Goal: Information Seeking & Learning: Learn about a topic

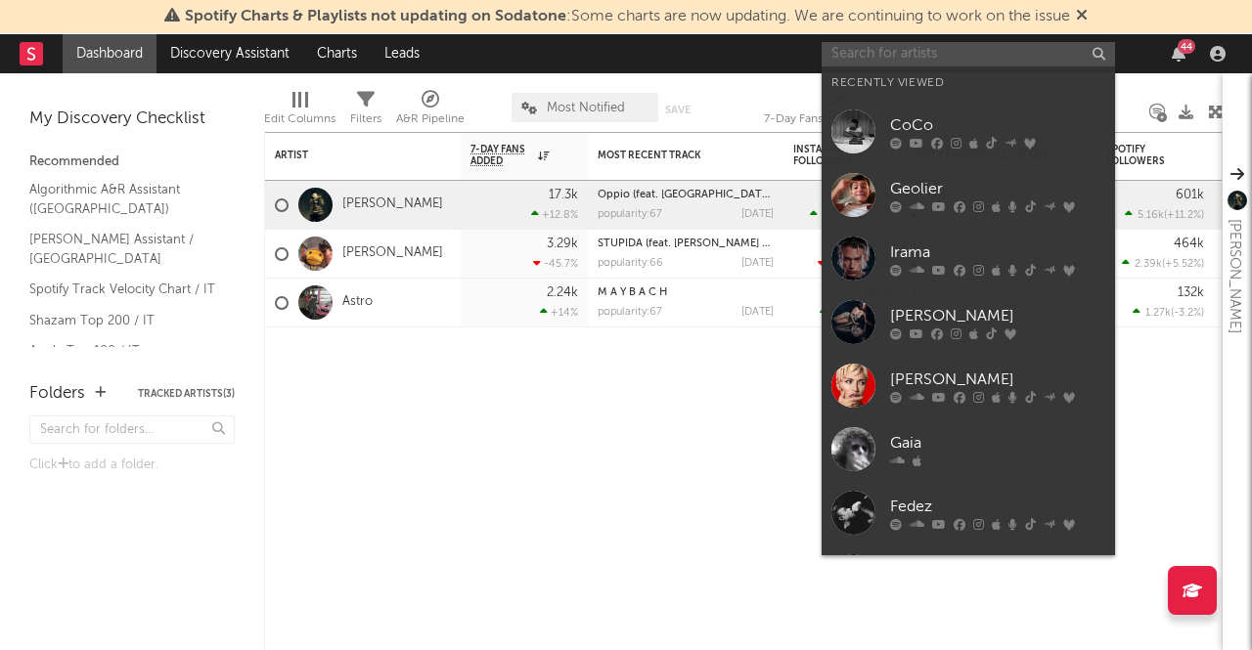
click at [972, 62] on input "text" at bounding box center [967, 54] width 293 height 24
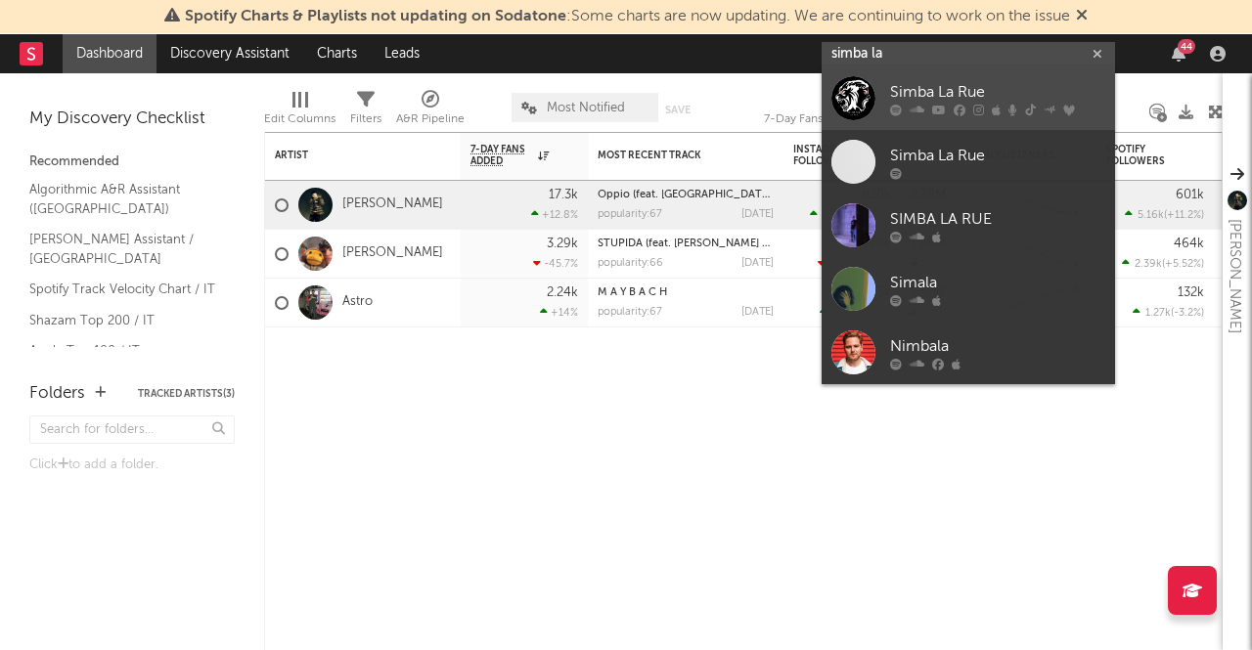
type input "simba la"
click at [957, 85] on div "Simba La Rue" at bounding box center [997, 92] width 215 height 23
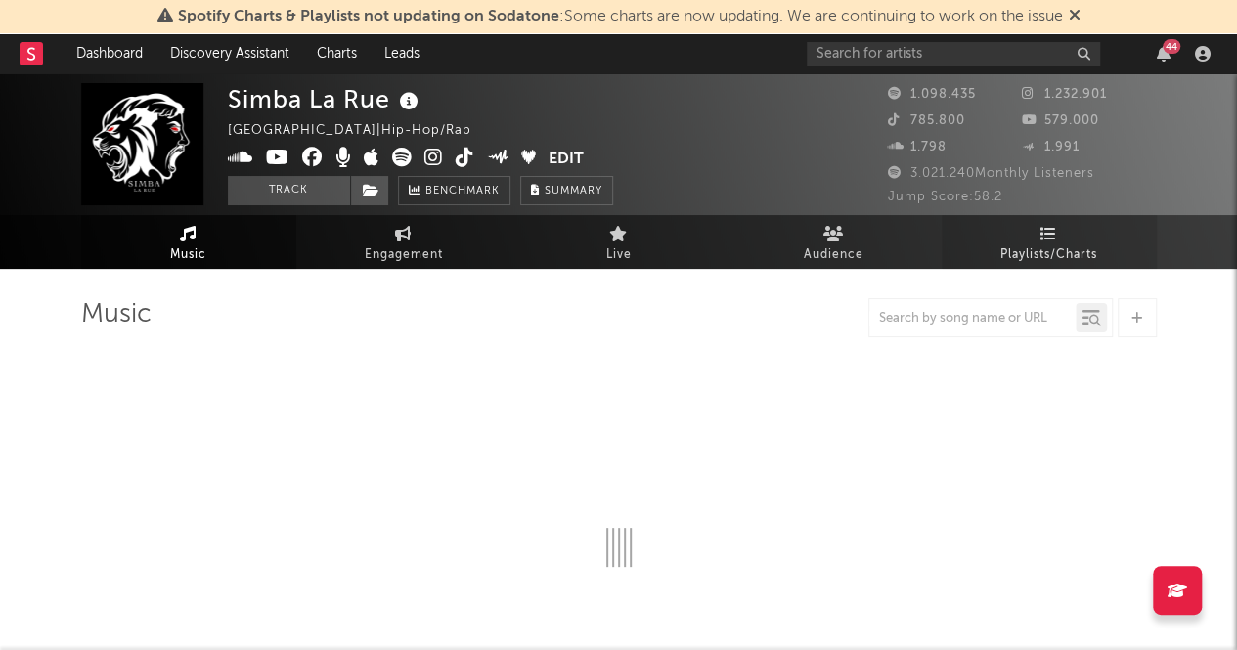
click at [1031, 247] on span "Playlists/Charts" at bounding box center [1048, 254] width 97 height 23
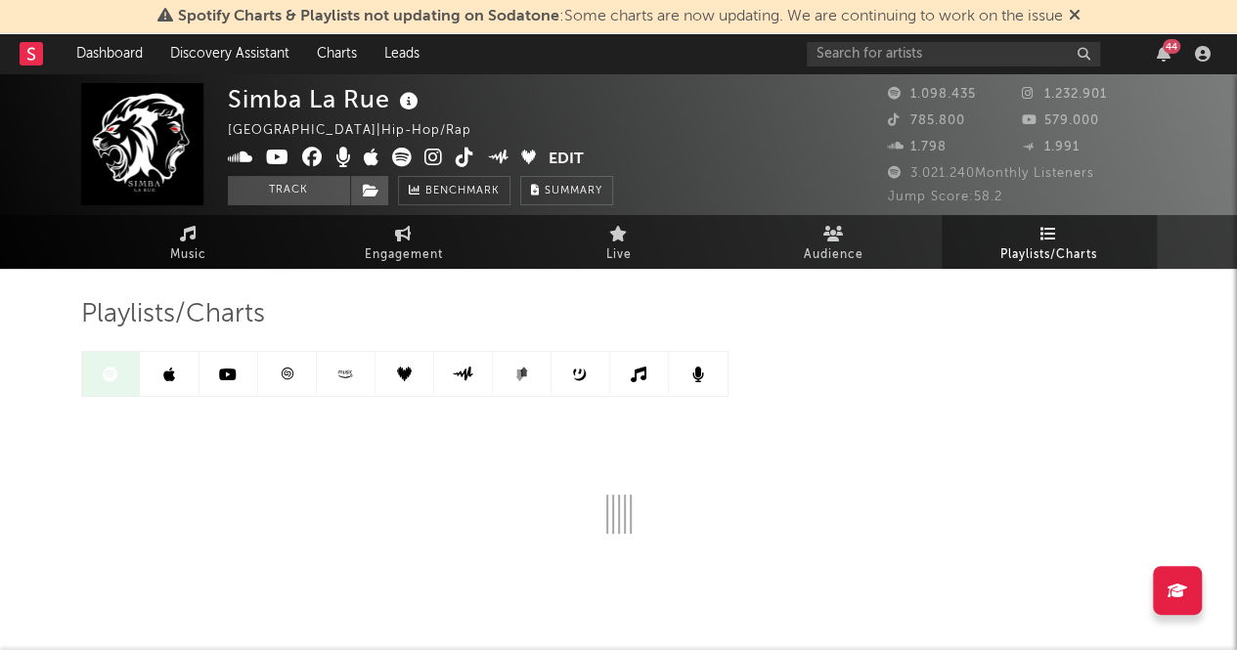
click at [350, 374] on icon at bounding box center [345, 374] width 22 height 15
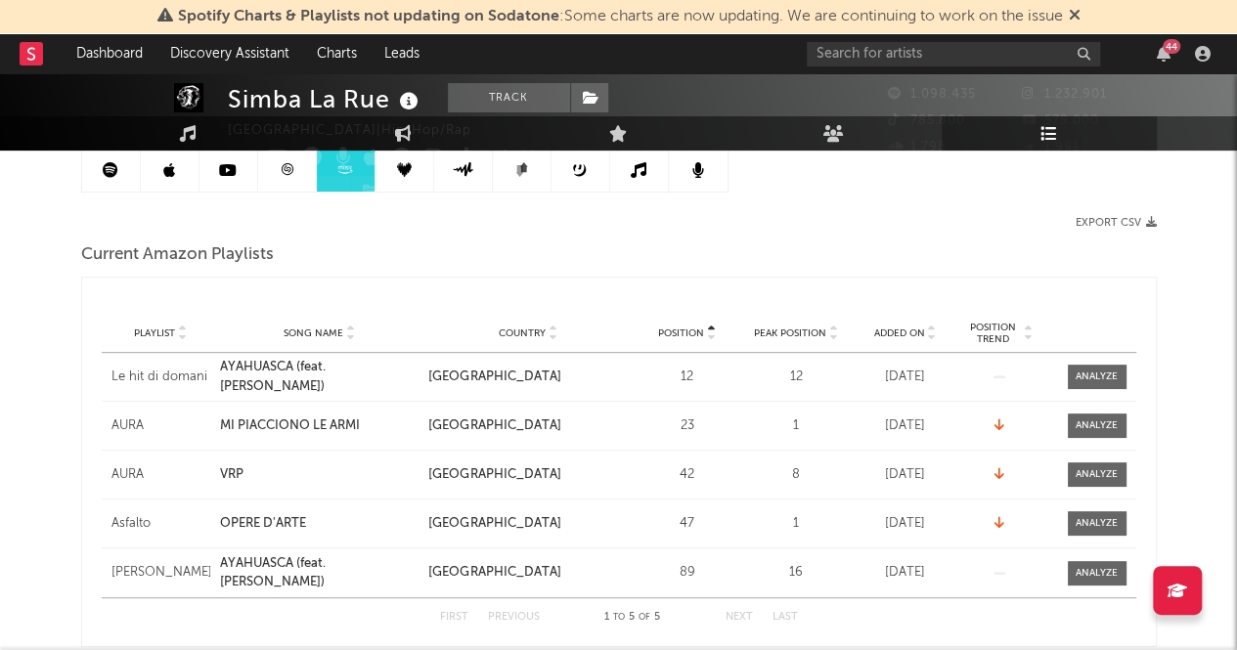
scroll to position [210, 0]
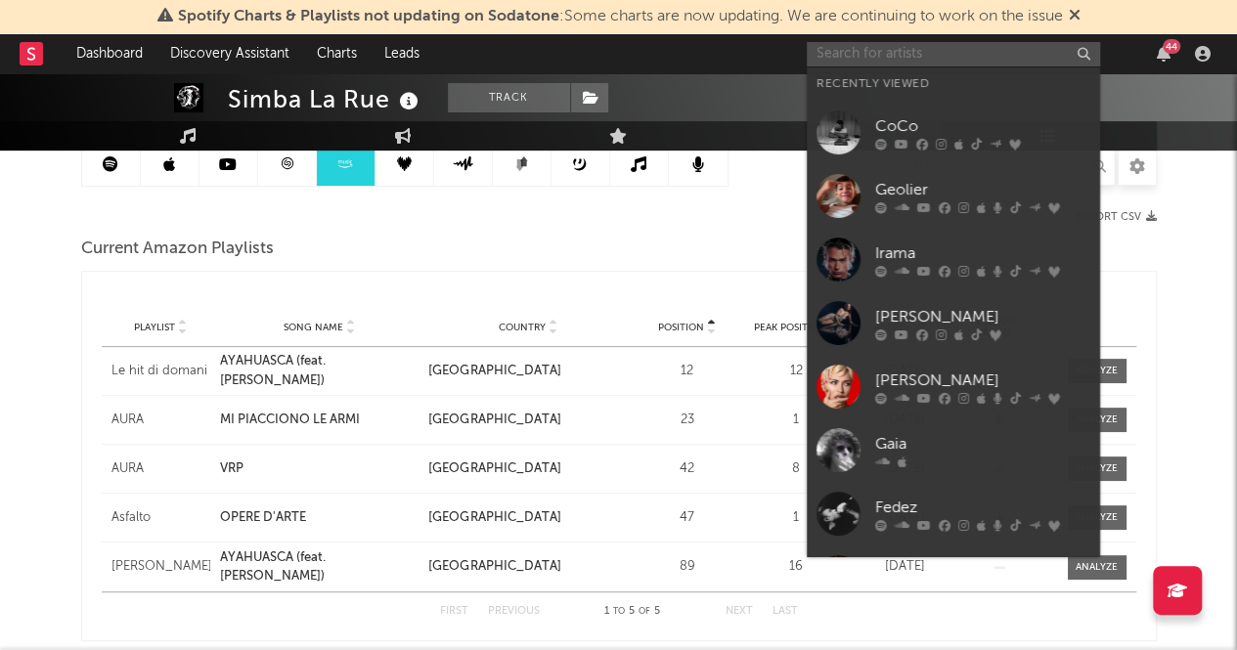
click at [1060, 44] on input "text" at bounding box center [953, 54] width 293 height 24
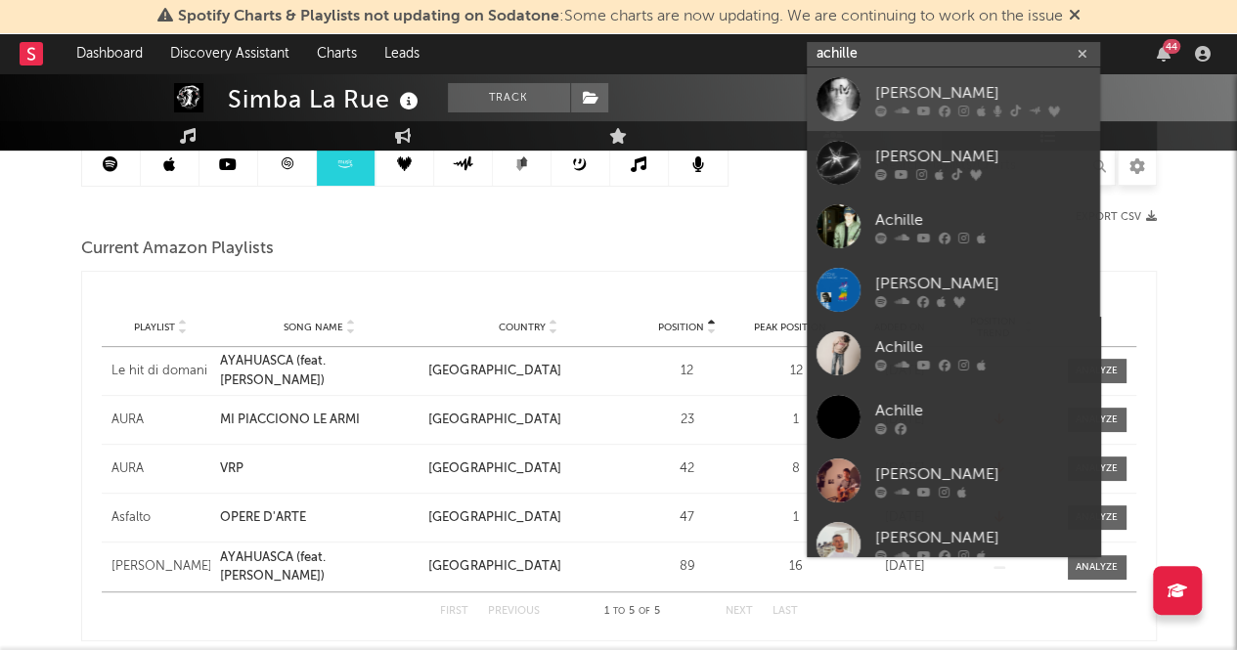
type input "achille"
click at [944, 93] on div "[PERSON_NAME]" at bounding box center [982, 92] width 215 height 23
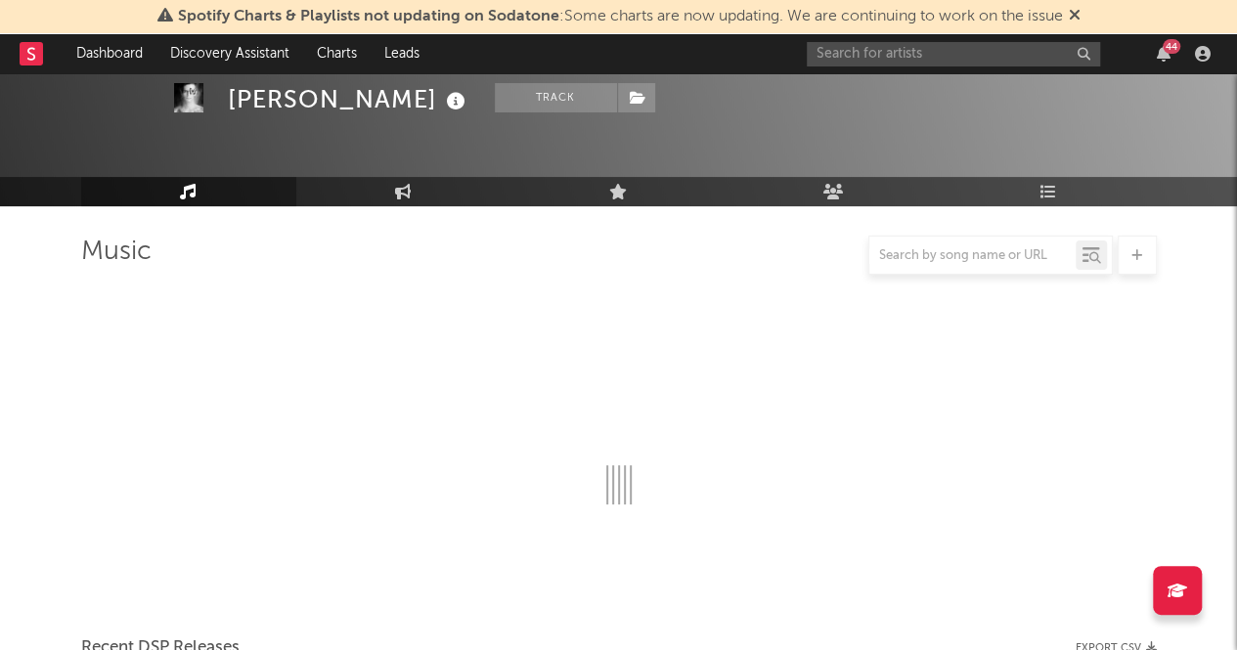
scroll to position [210, 0]
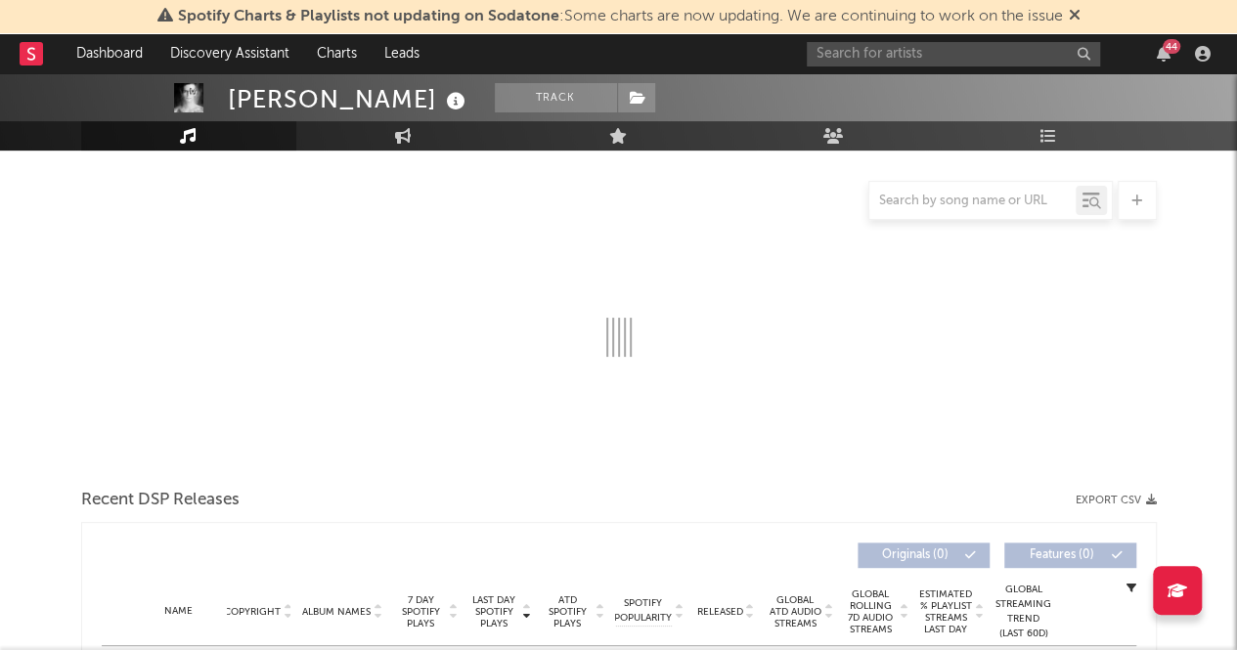
select select "6m"
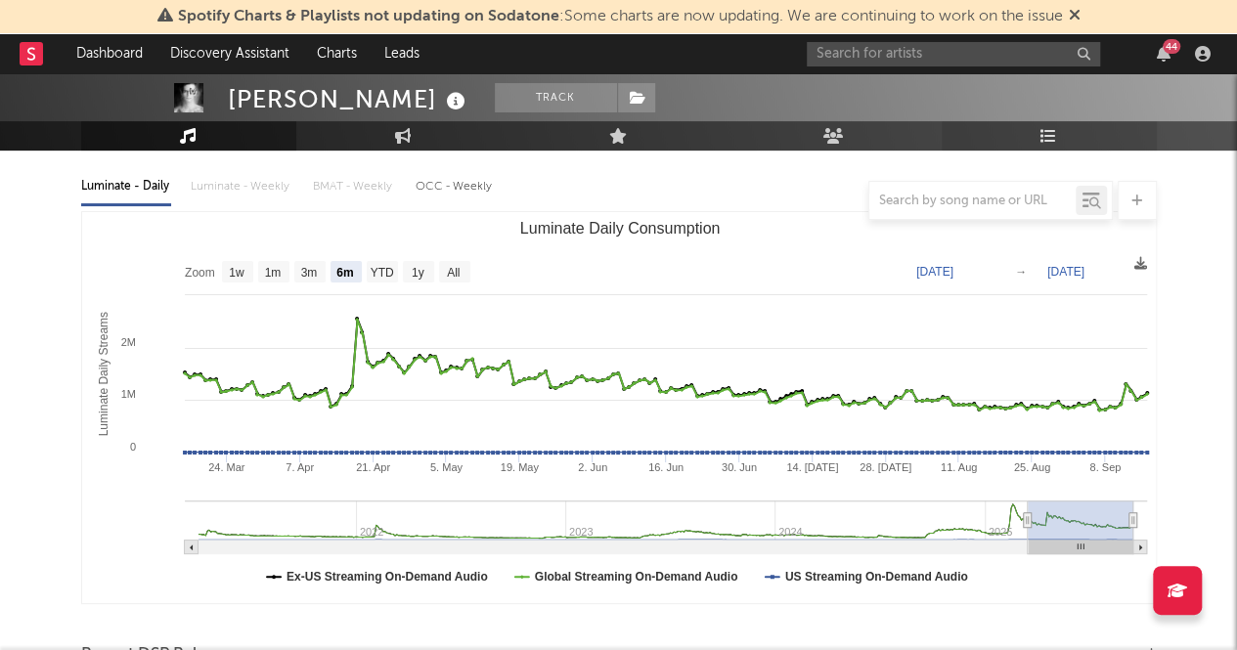
click at [1040, 121] on link "Playlists/Charts" at bounding box center [1049, 135] width 215 height 29
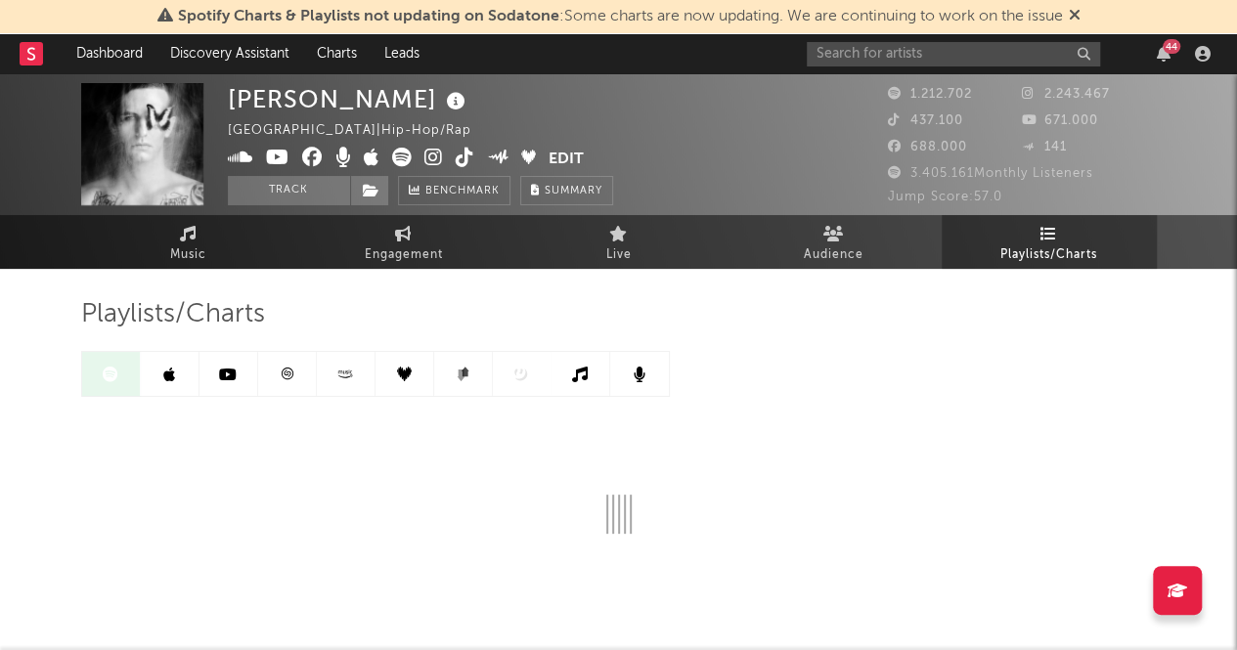
click at [374, 374] on link at bounding box center [346, 374] width 59 height 44
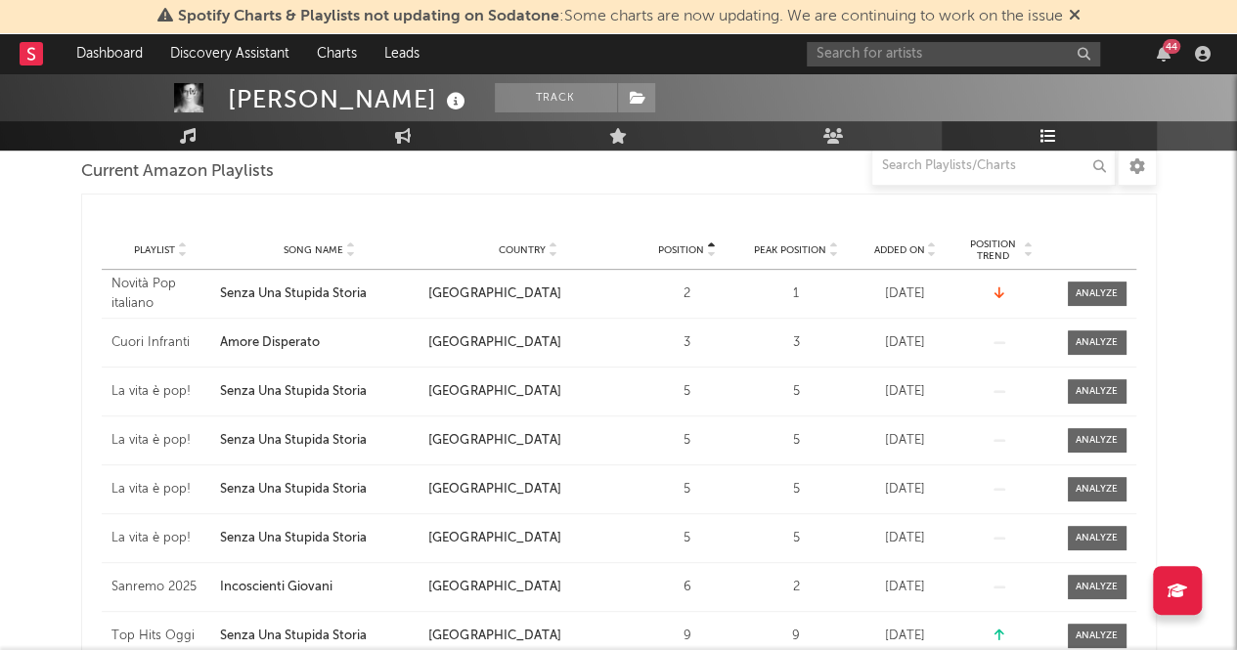
scroll to position [344, 0]
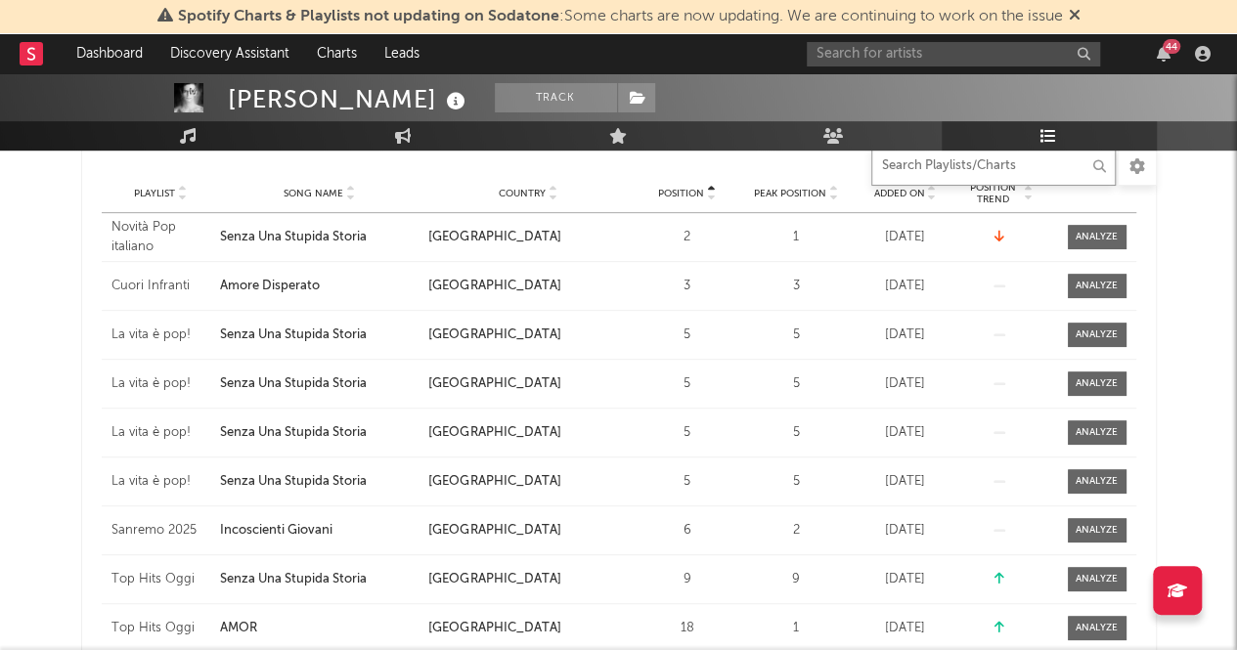
click at [952, 173] on input "text" at bounding box center [993, 166] width 244 height 39
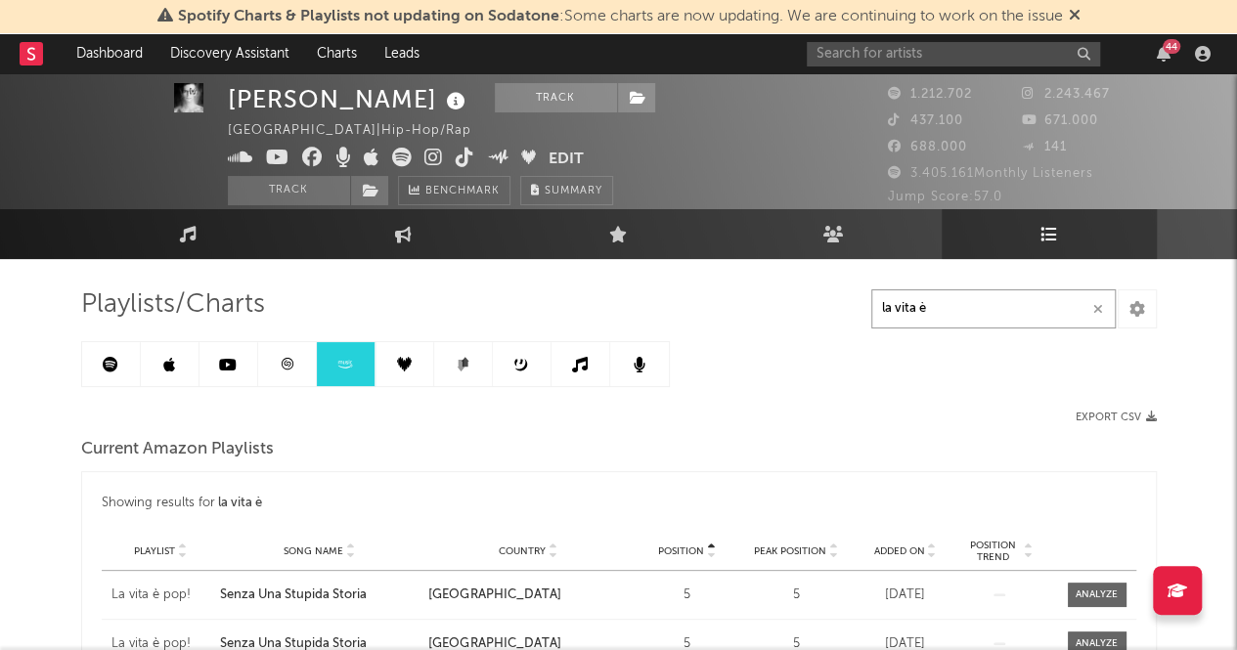
scroll to position [9, 0]
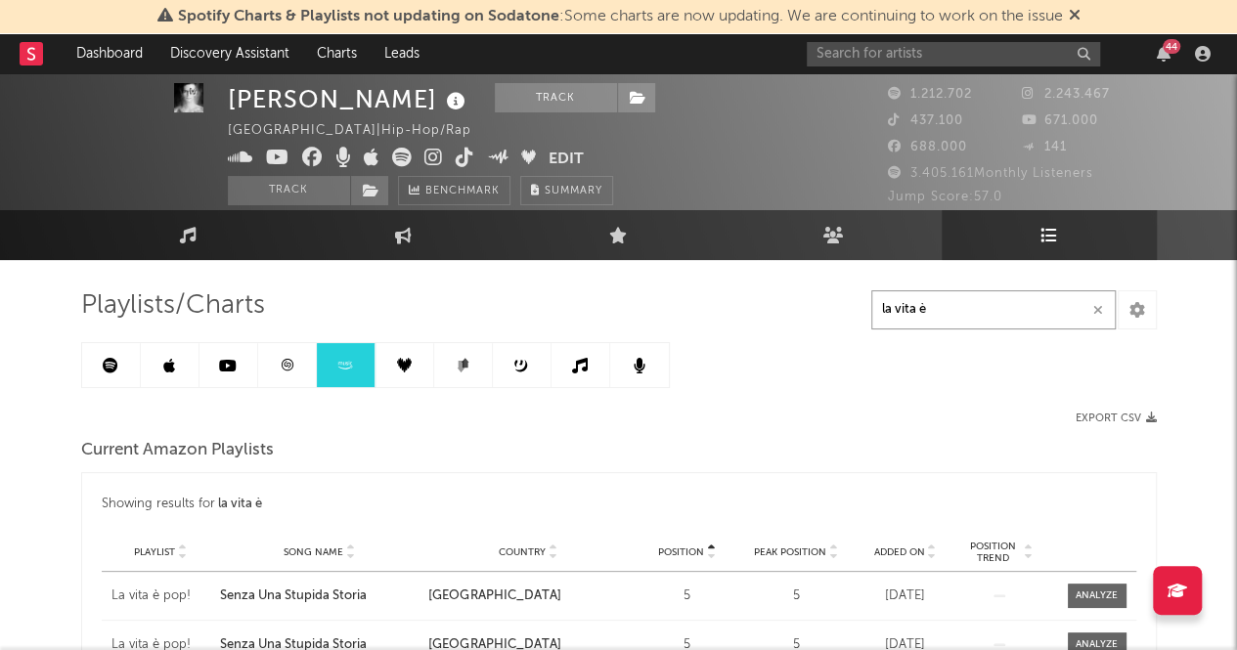
click at [913, 318] on input "la vita è" at bounding box center [993, 309] width 244 height 39
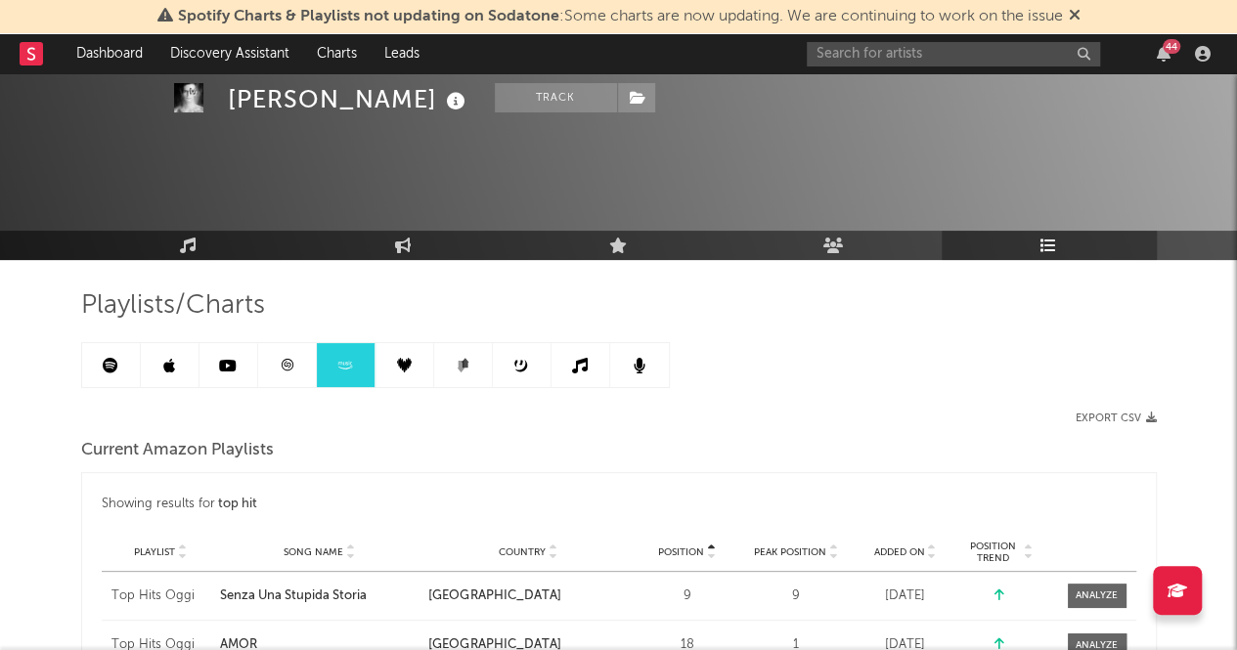
scroll to position [225, 0]
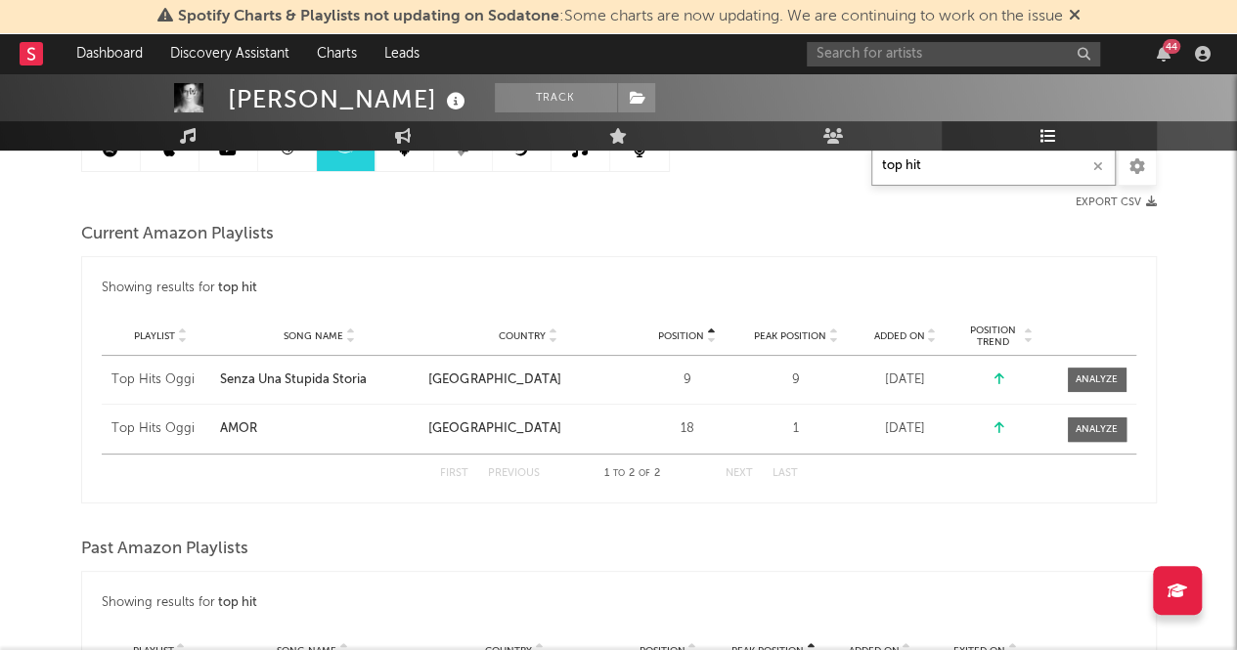
type input "top hit"
